Goal: Navigation & Orientation: Find specific page/section

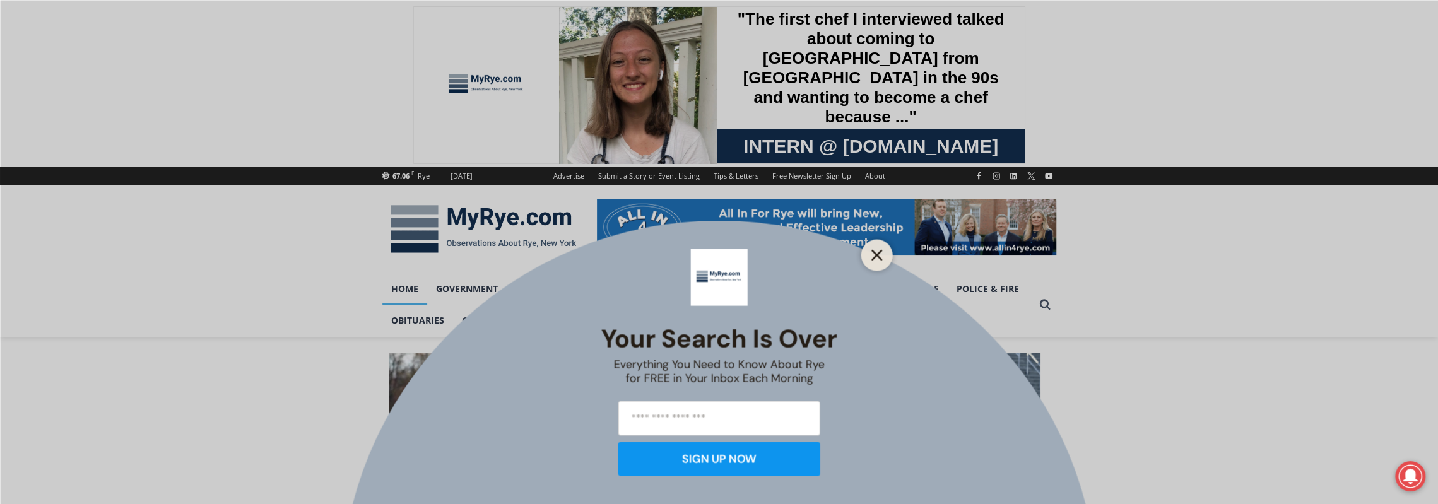
click at [876, 249] on icon "Close" at bounding box center [877, 254] width 11 height 11
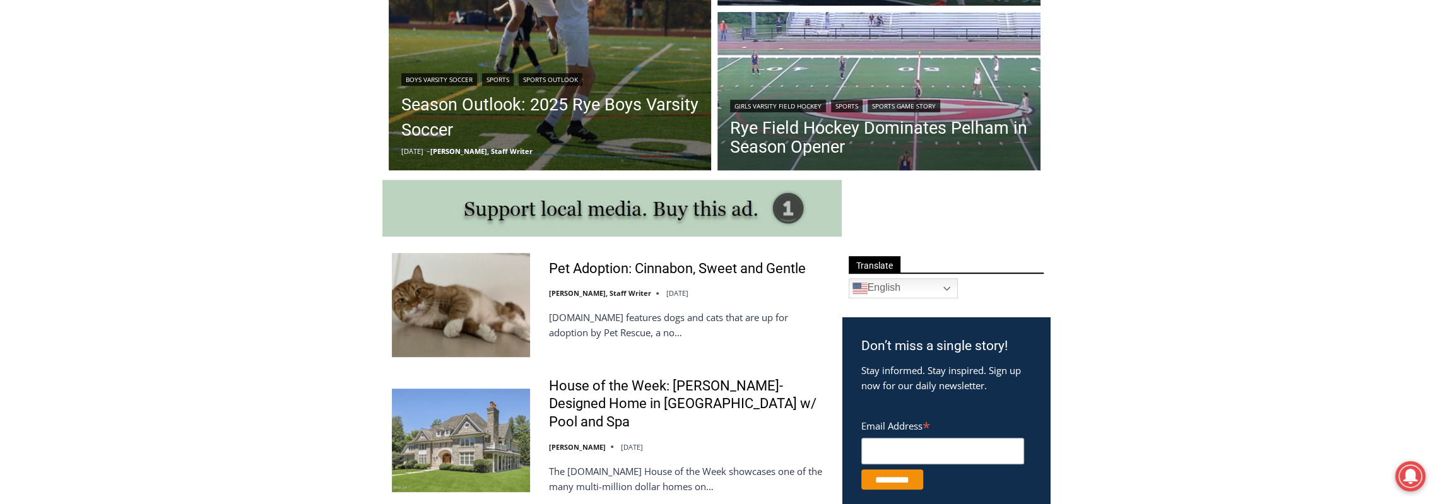
scroll to position [631, 0]
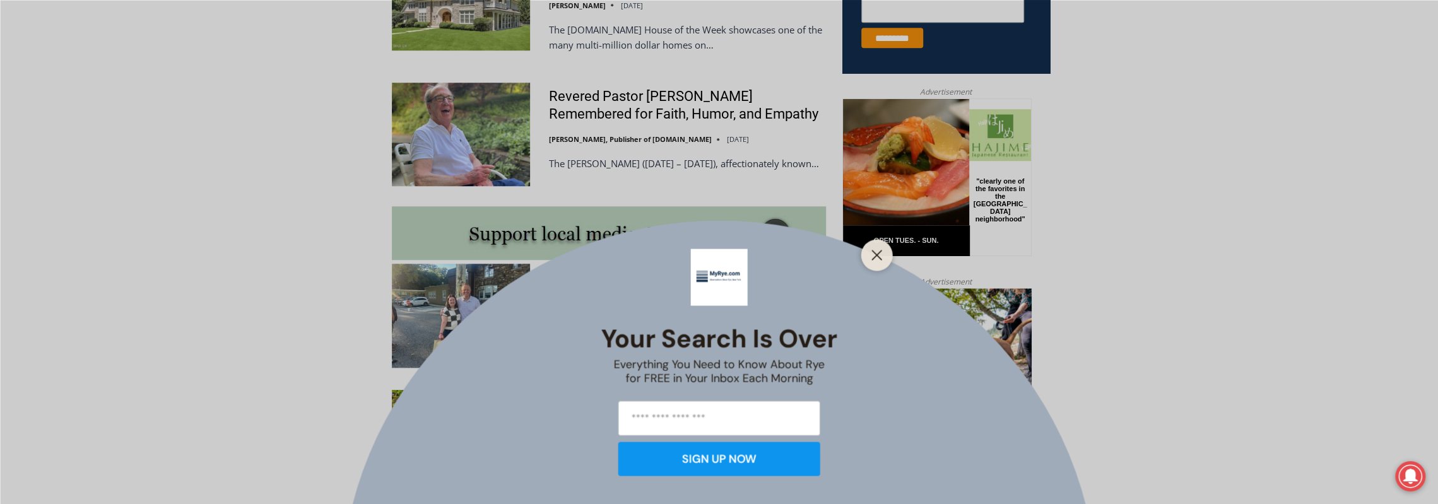
scroll to position [1073, 0]
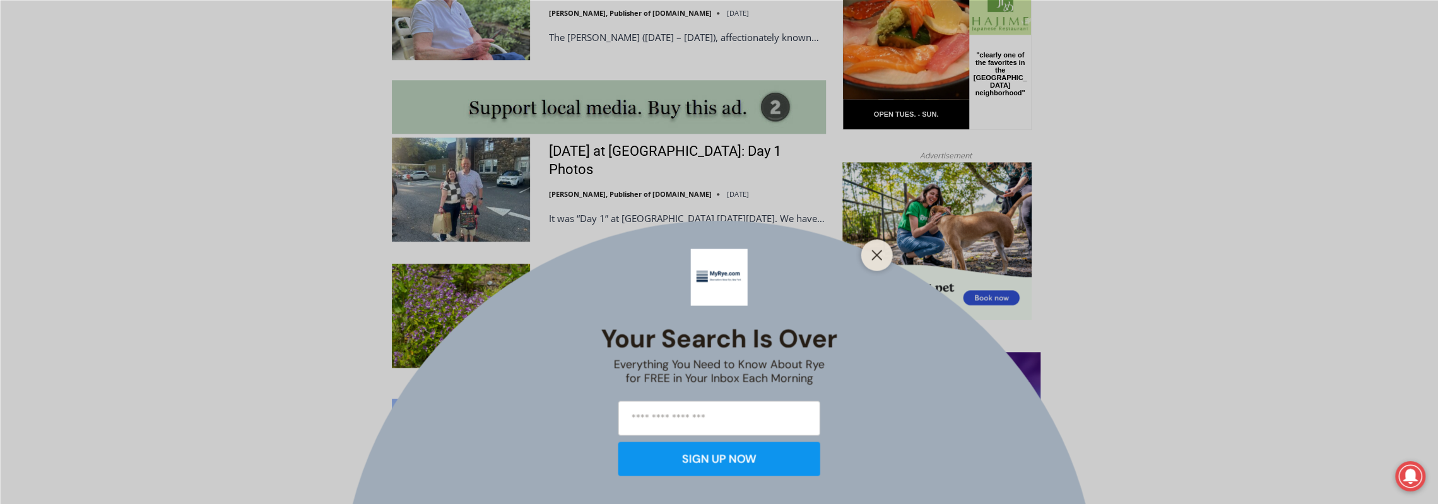
click at [895, 252] on div "Your Search is Over Everything You Need to Know About Rye for FREE in Your Inbo…" at bounding box center [719, 252] width 1438 height 504
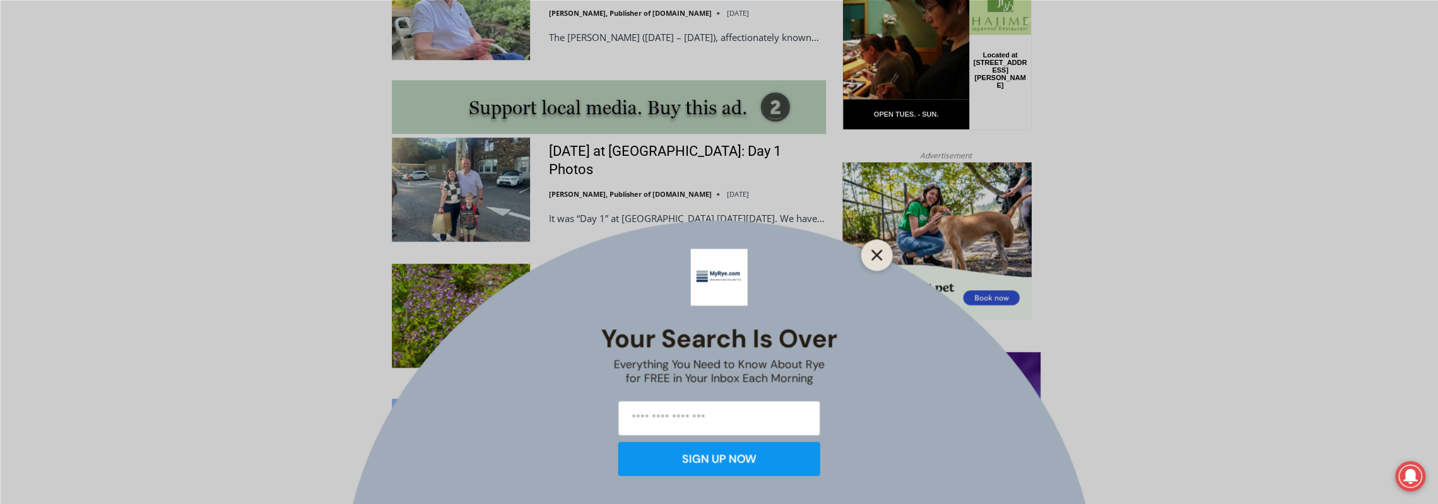
click at [881, 258] on line "Close" at bounding box center [876, 255] width 9 height 9
